Goal: Task Accomplishment & Management: Manage account settings

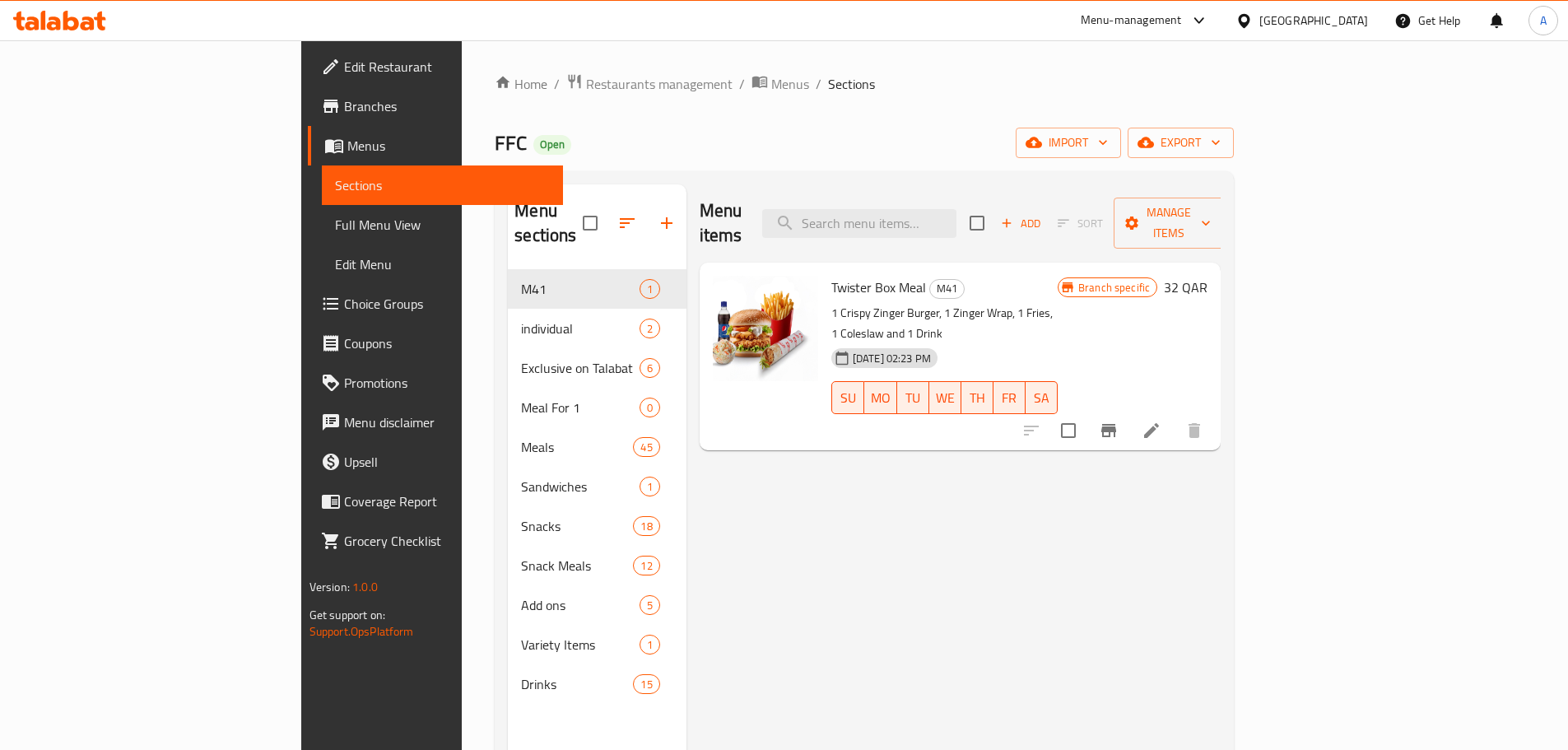
click at [1208, 276] on h6 "32 QAR" at bounding box center [1186, 287] width 43 height 23
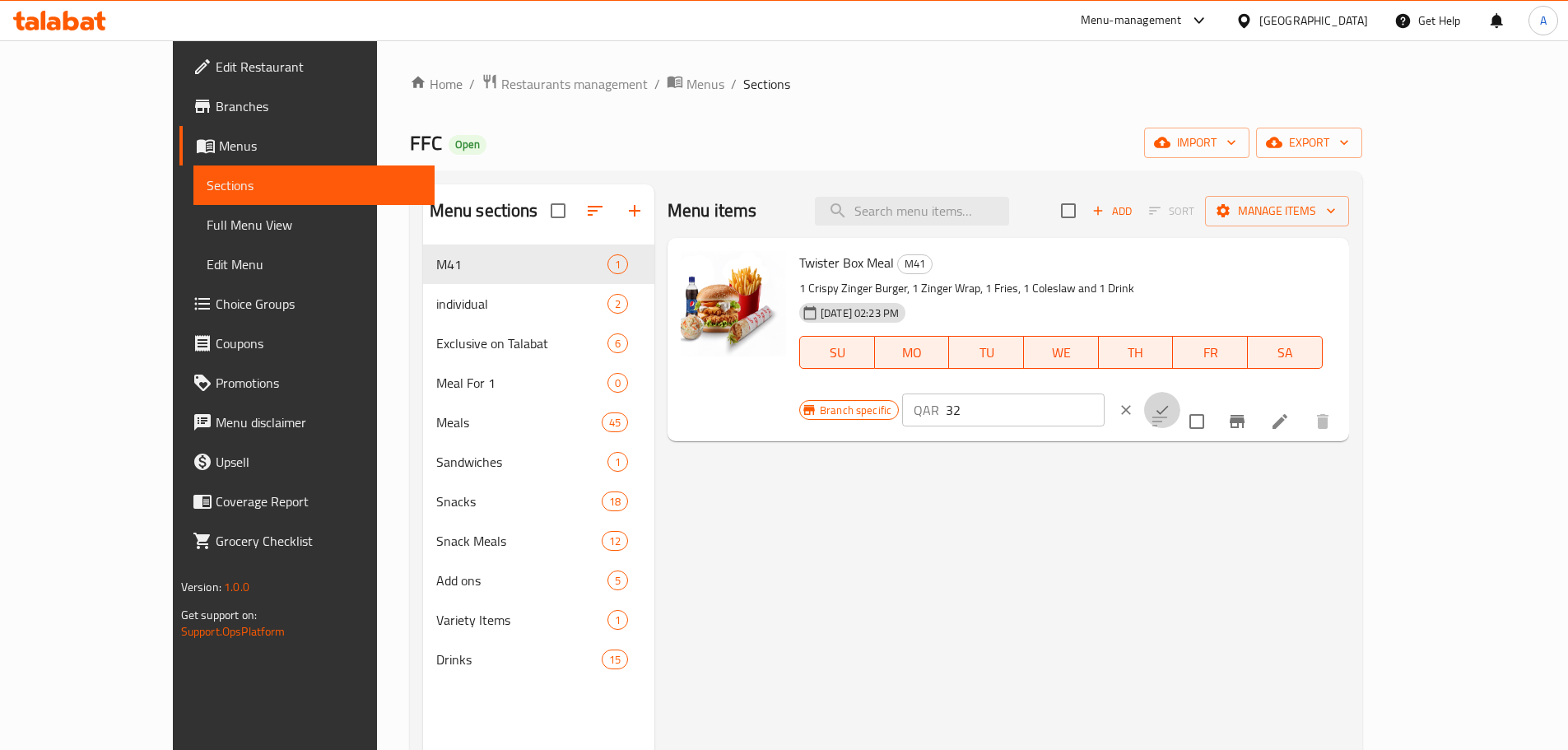
click at [1168, 406] on icon "ok" at bounding box center [1162, 410] width 13 height 9
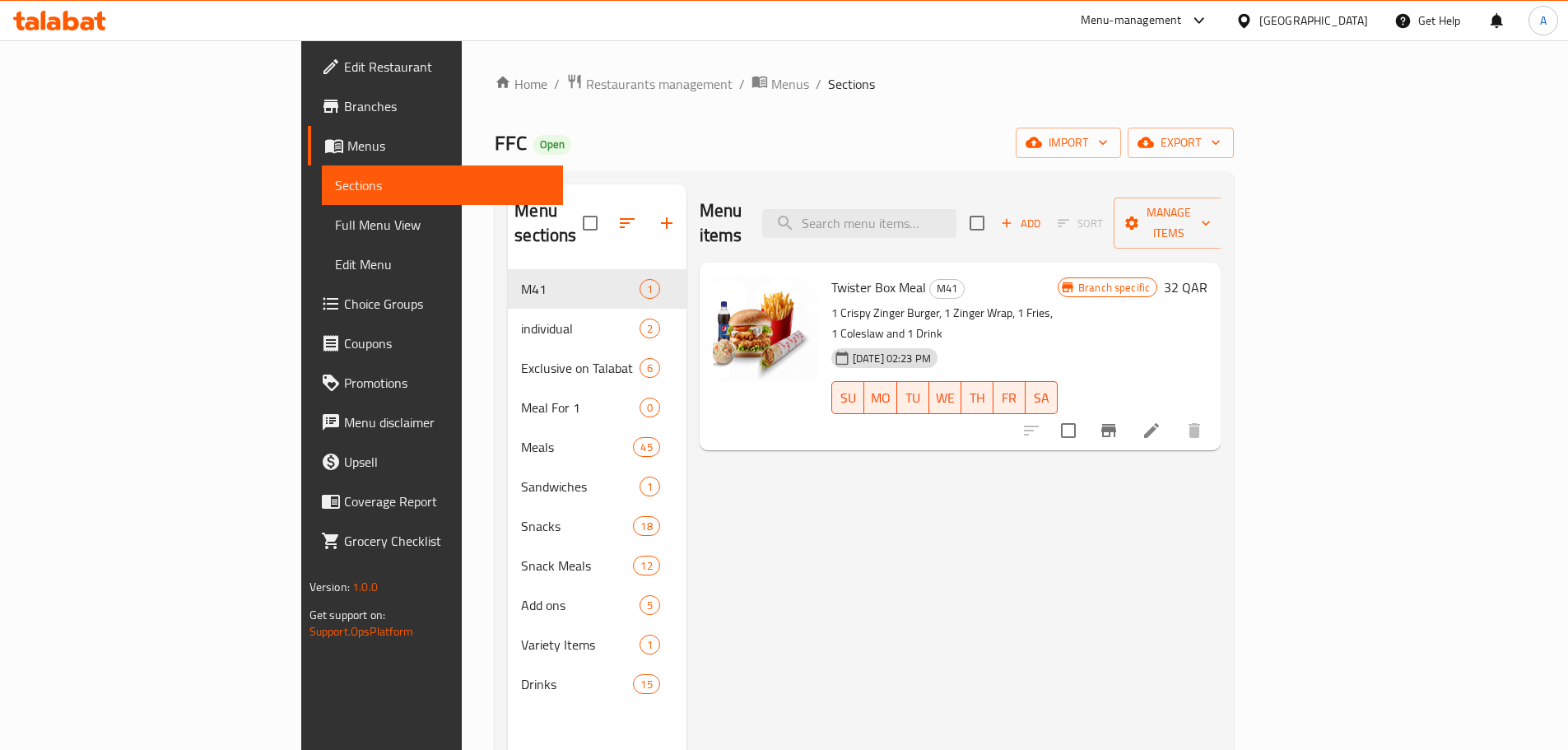
click at [1215, 411] on div at bounding box center [1113, 430] width 202 height 39
click at [1129, 411] on button "Branch-specific-item" at bounding box center [1109, 430] width 39 height 39
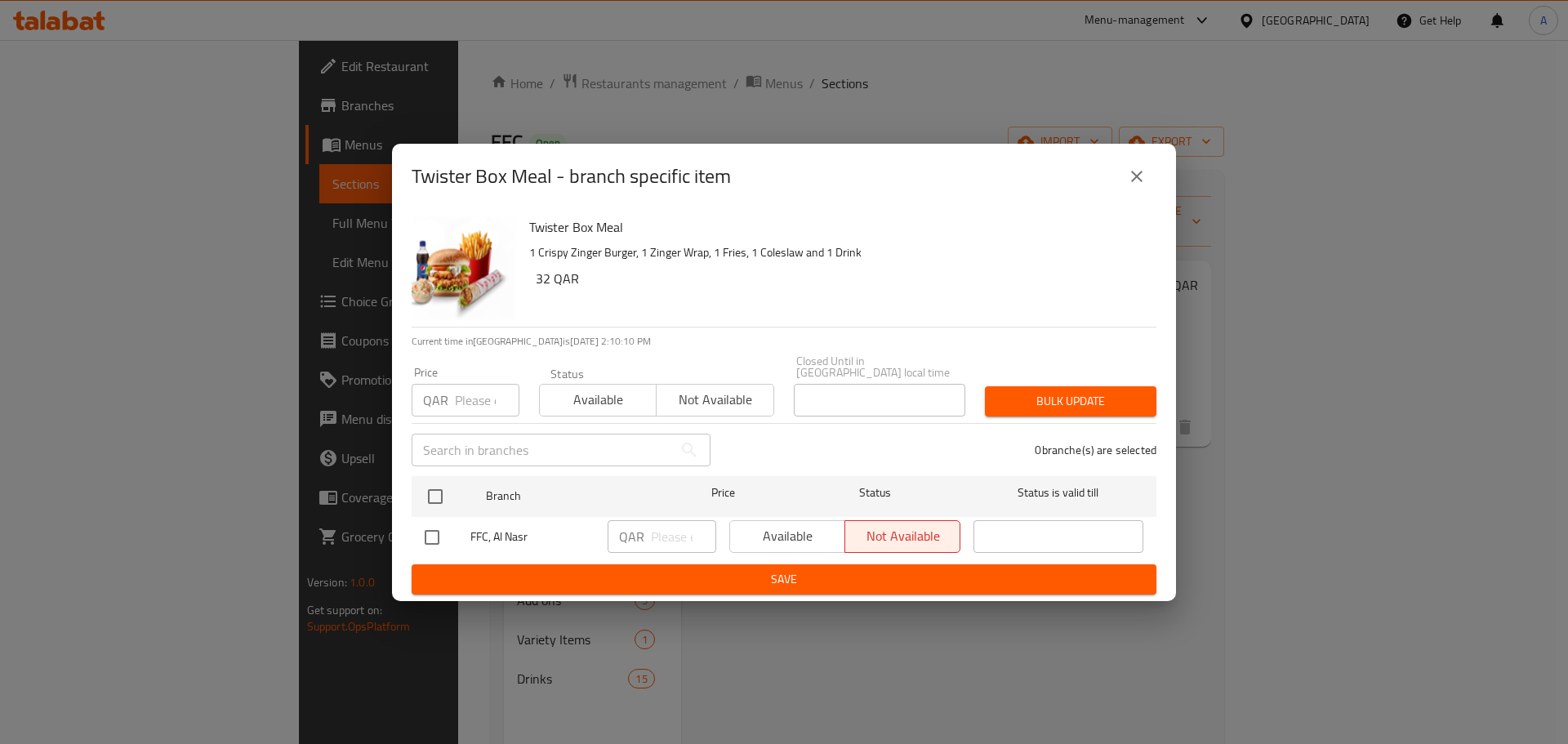
click at [752, 534] on div "Available Not available" at bounding box center [844, 536] width 231 height 32
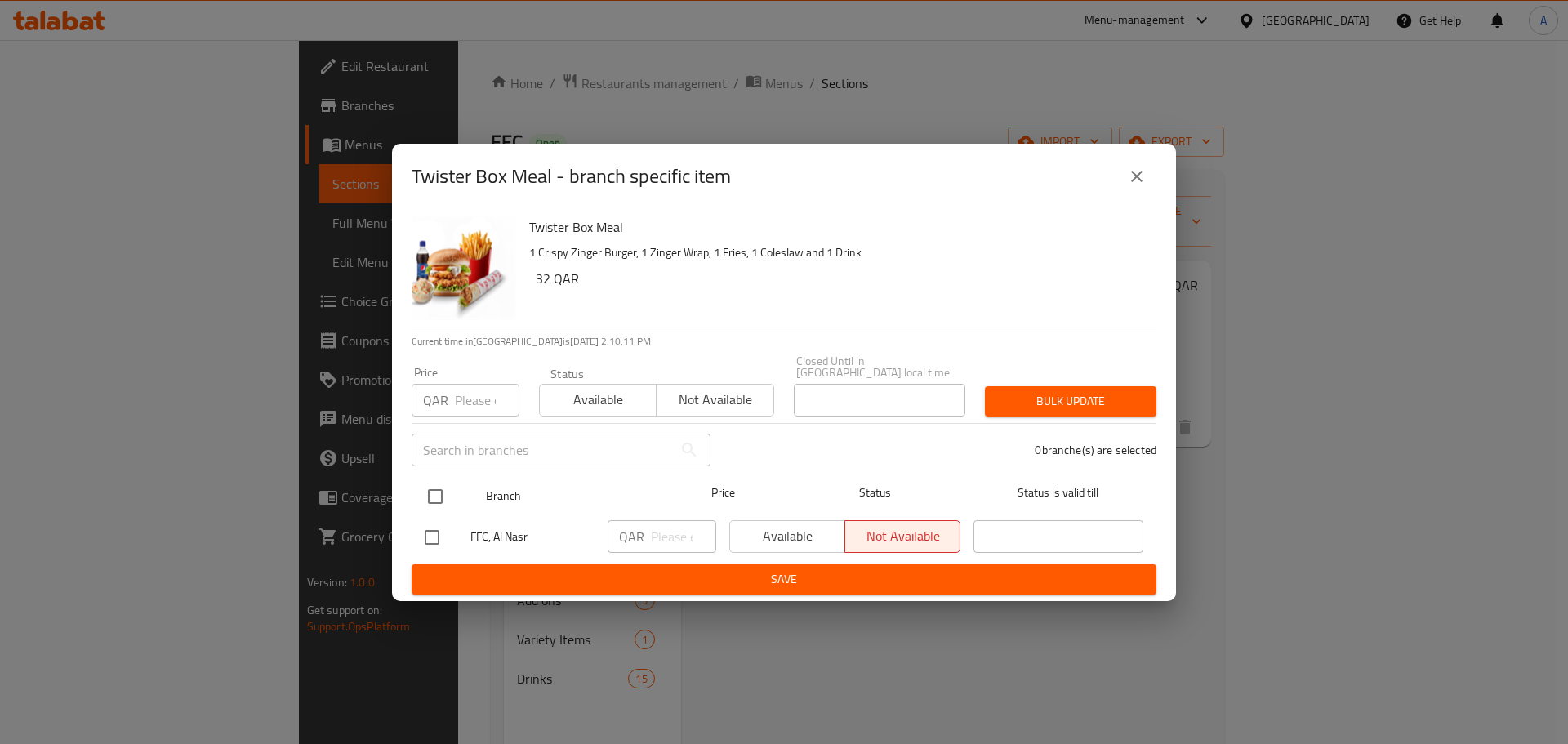
drag, startPoint x: 433, startPoint y: 491, endPoint x: 446, endPoint y: 499, distance: 15.3
click at [433, 491] on input "checkbox" at bounding box center [435, 495] width 34 height 34
checkbox input "true"
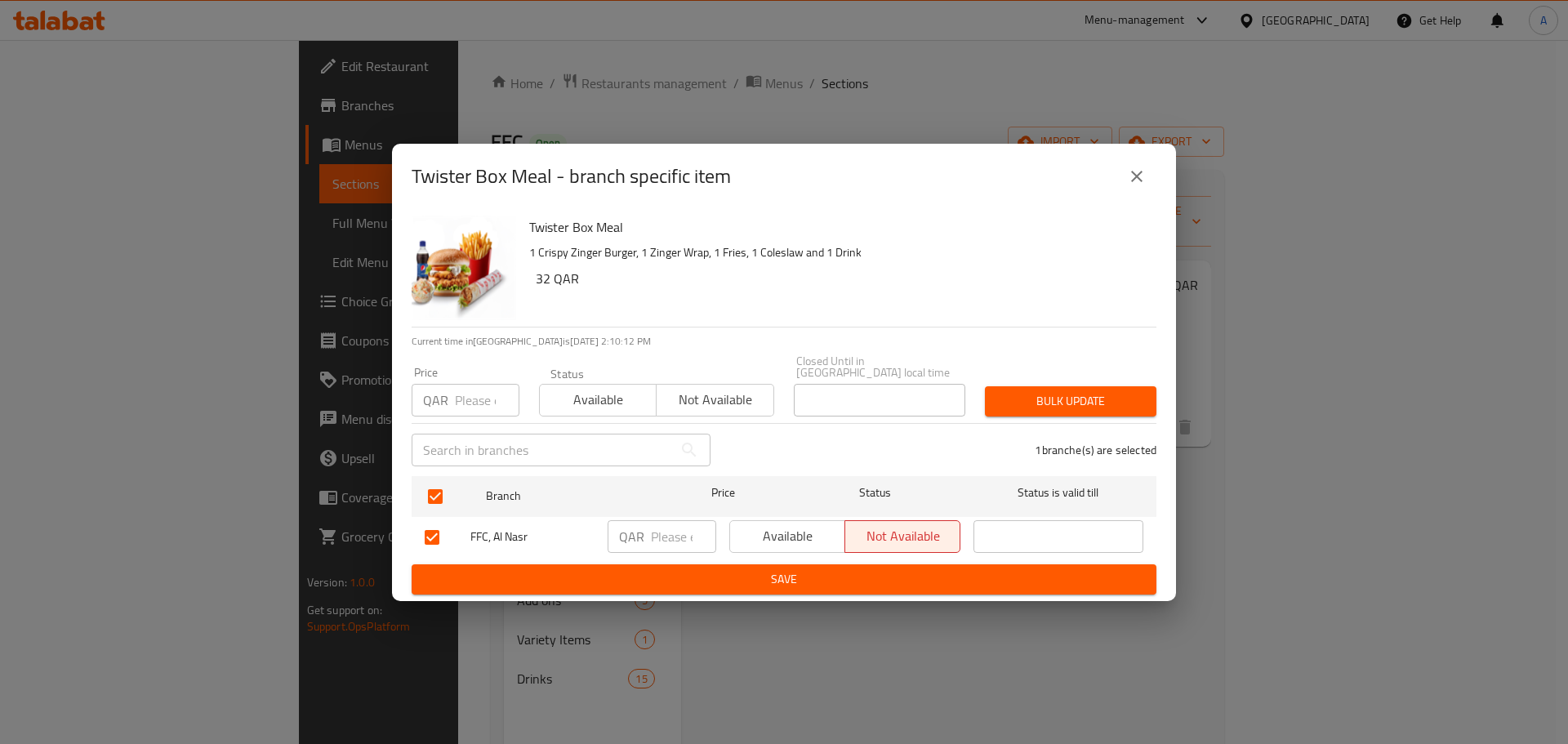
click at [787, 527] on span "Available" at bounding box center [787, 536] width 102 height 24
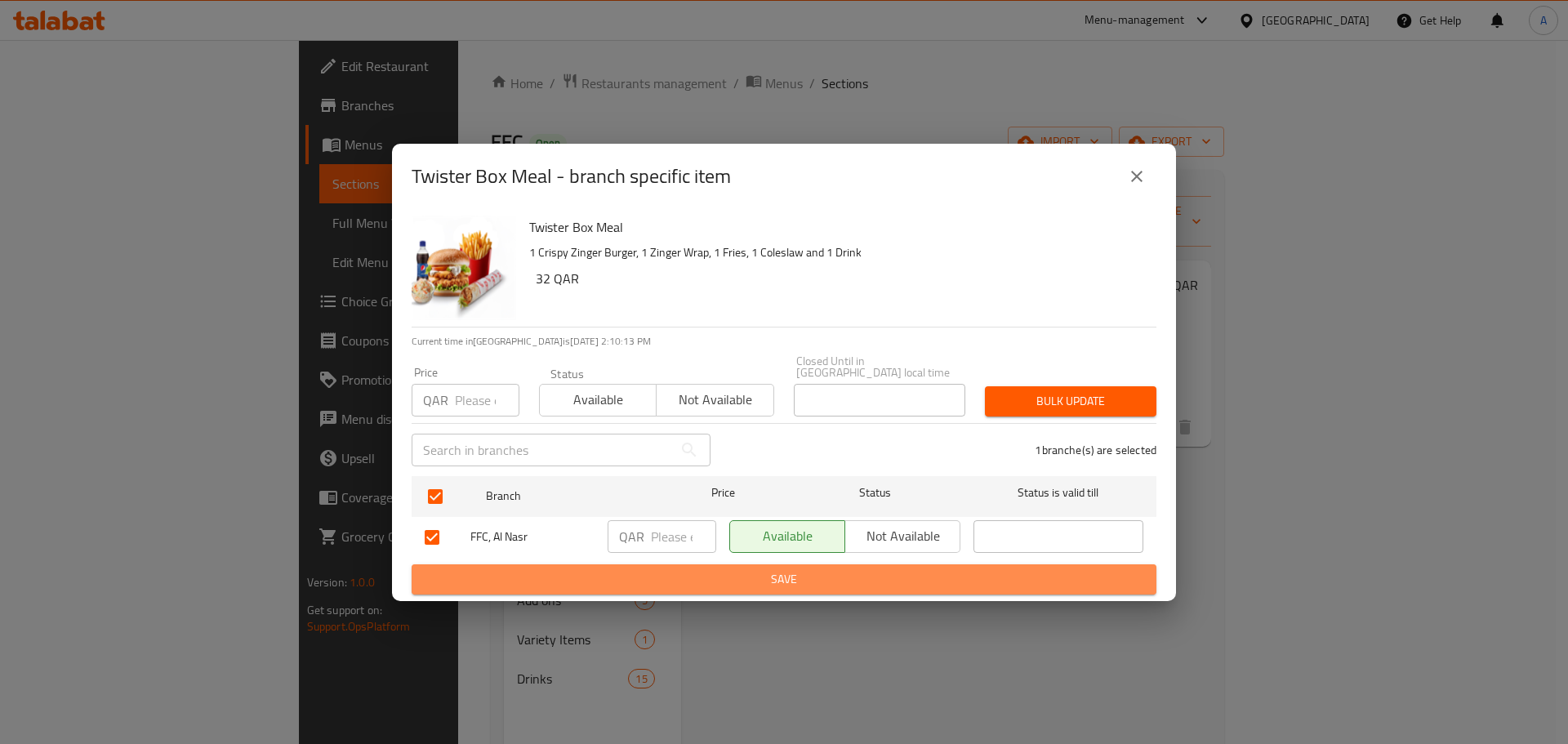
click at [778, 564] on button "Save" at bounding box center [784, 579] width 745 height 30
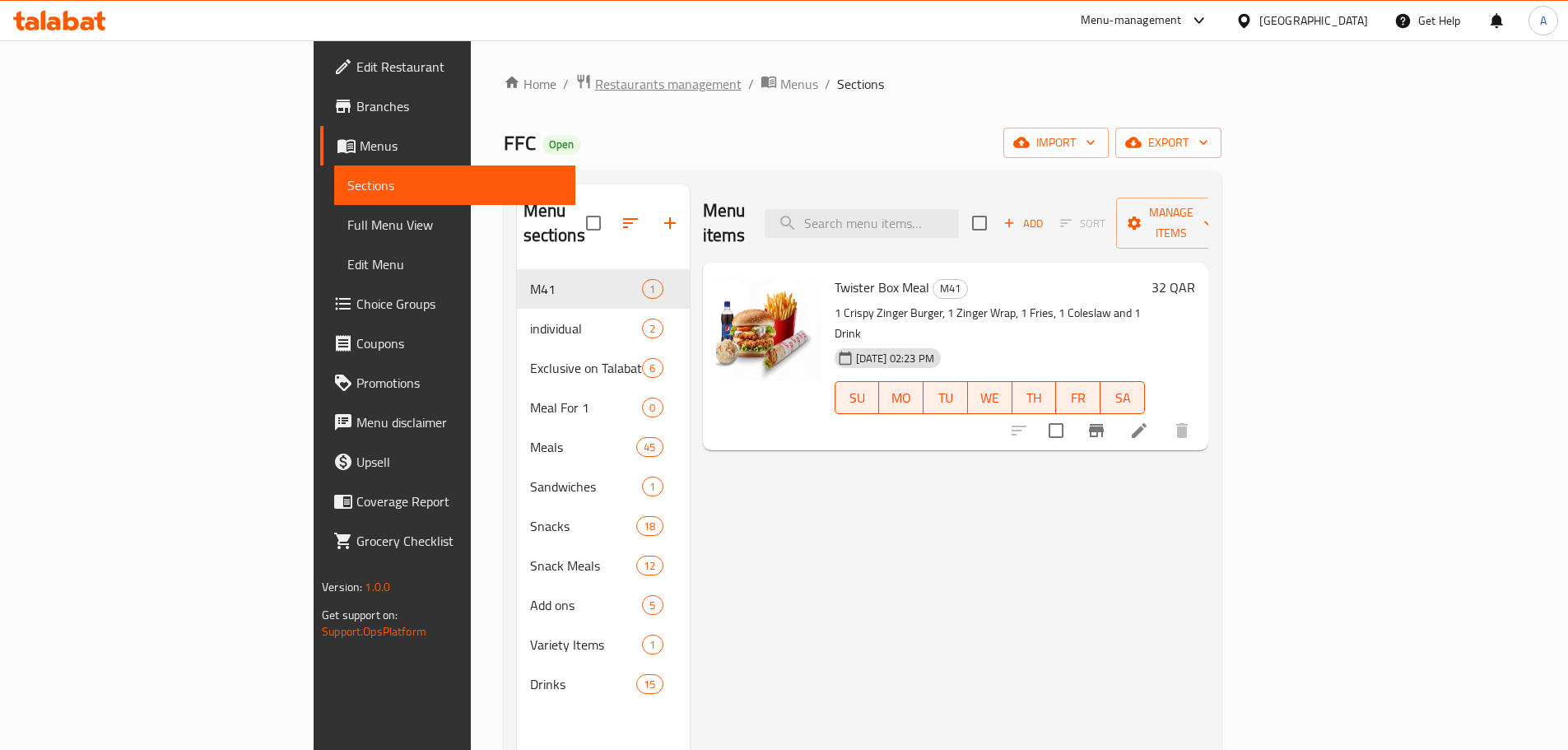
click at [596, 85] on span "Restaurants management" at bounding box center [668, 84] width 146 height 20
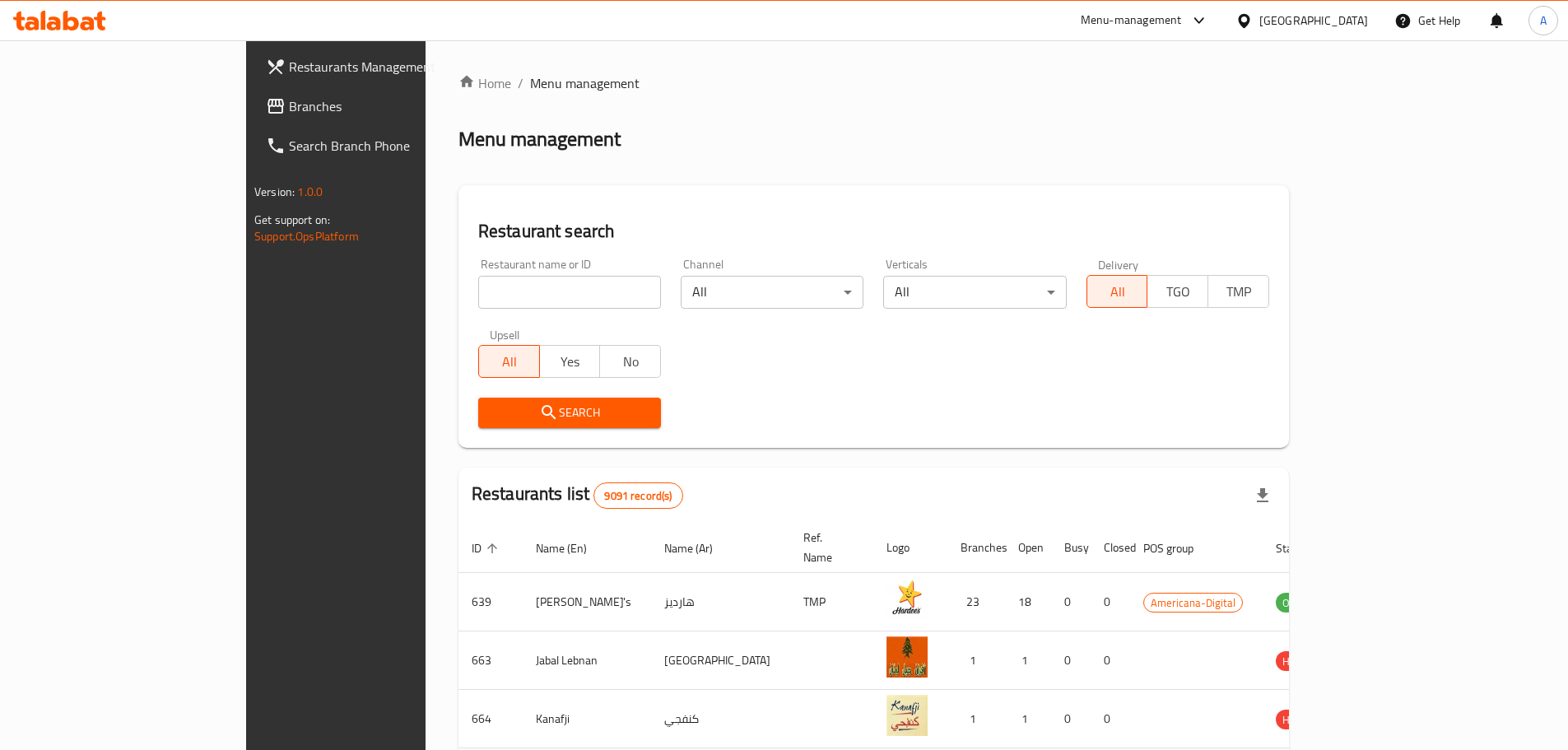
click at [479, 287] on input "search" at bounding box center [570, 291] width 183 height 33
click button "Search" at bounding box center [570, 413] width 183 height 30
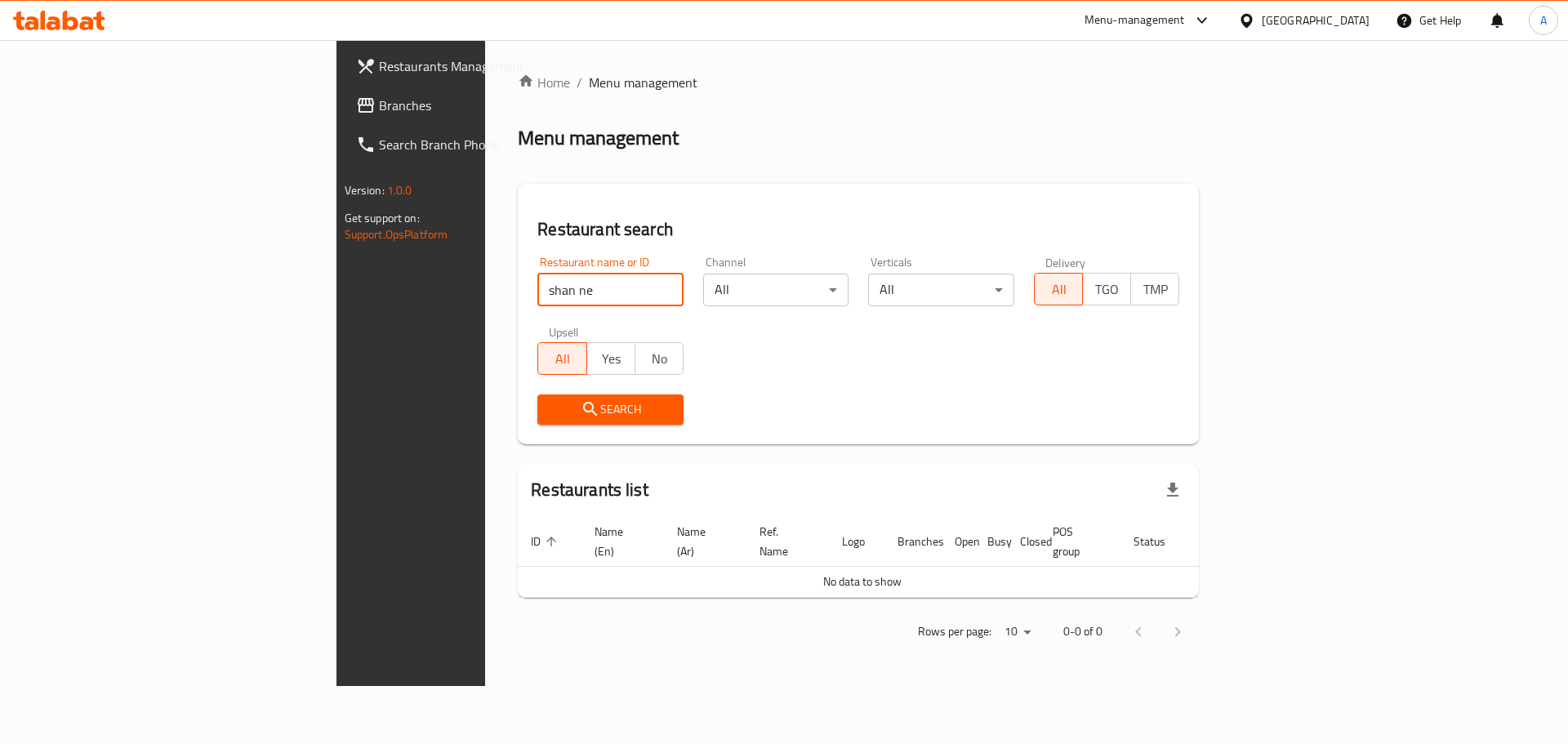
click at [537, 296] on input "shan ne" at bounding box center [610, 289] width 146 height 32
click button "Search" at bounding box center [610, 409] width 146 height 30
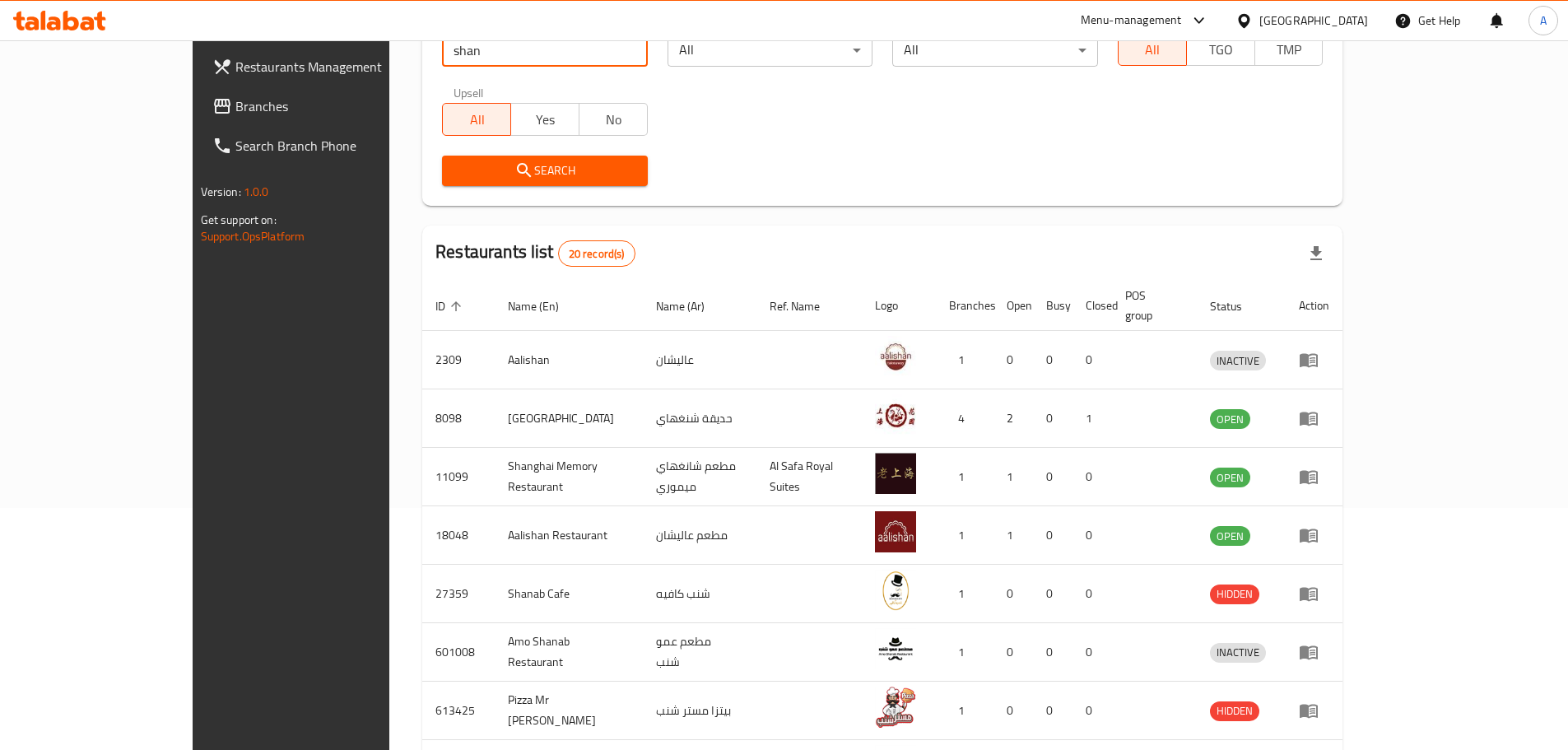
scroll to position [165, 0]
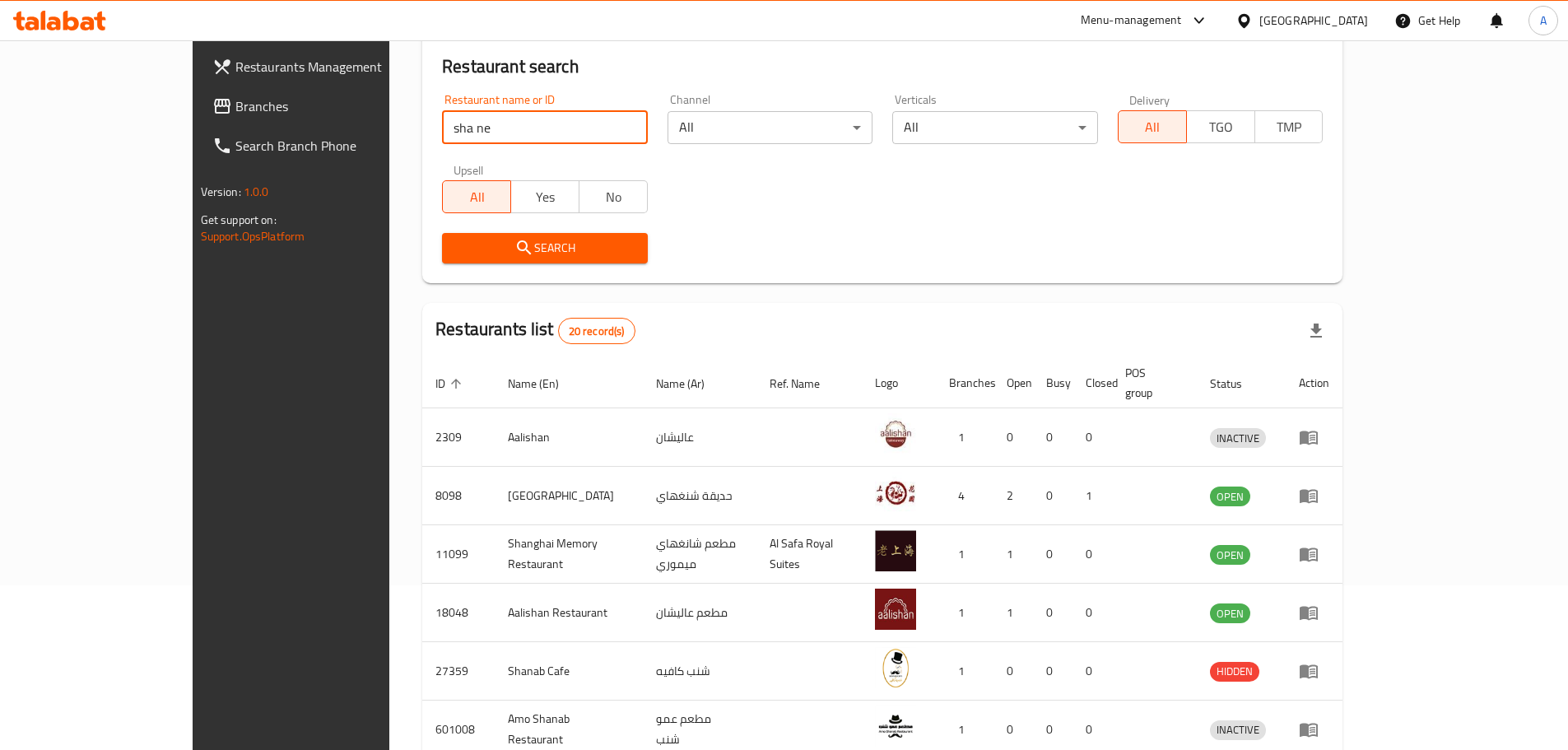
type input "sha ne"
click button "Search" at bounding box center [545, 248] width 206 height 30
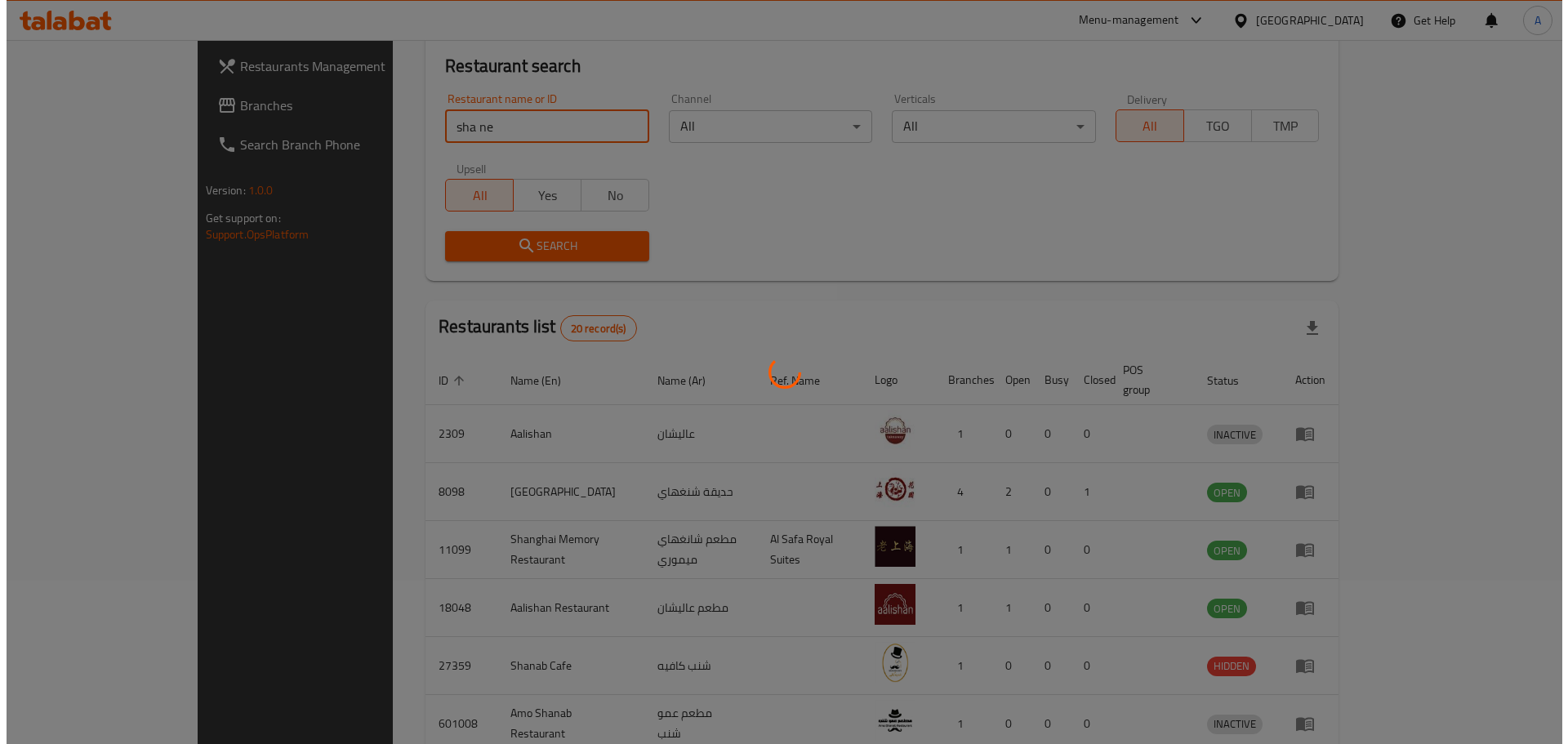
scroll to position [0, 0]
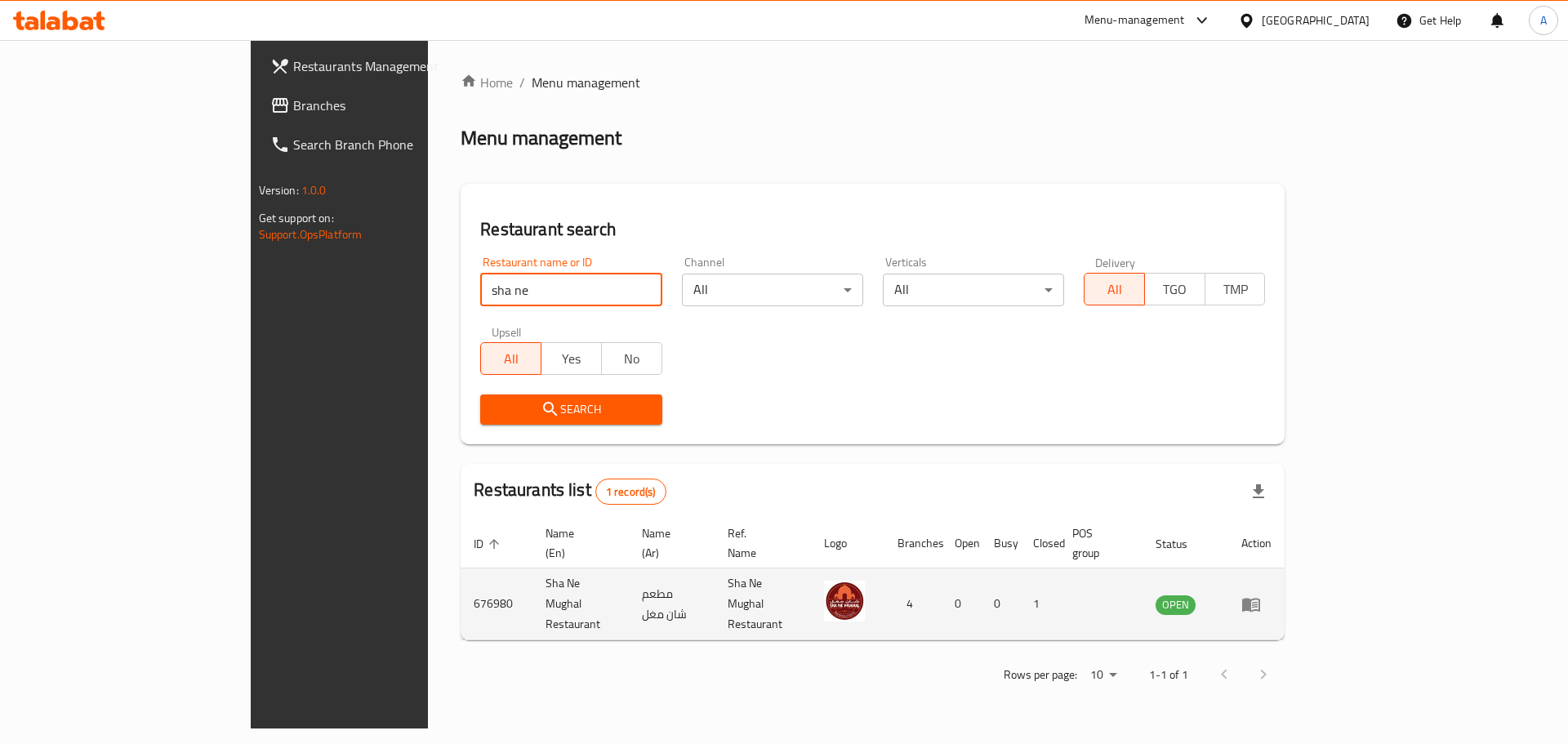
click at [1285, 592] on td "enhanced table" at bounding box center [1256, 604] width 56 height 72
click at [1261, 597] on icon "enhanced table" at bounding box center [1251, 604] width 18 height 14
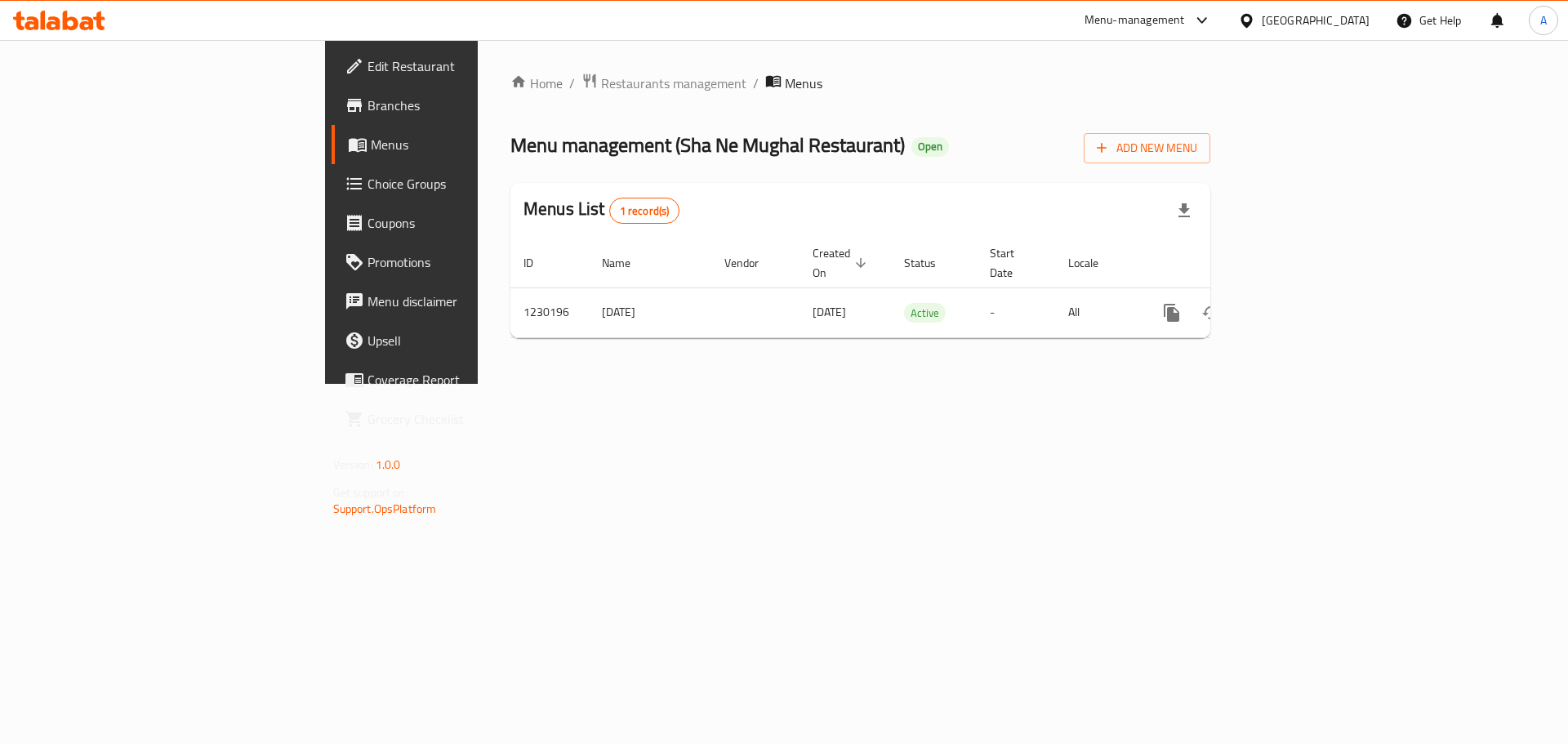
click at [367, 107] on span "Branches" at bounding box center [470, 105] width 206 height 20
